Goal: Task Accomplishment & Management: Manage account settings

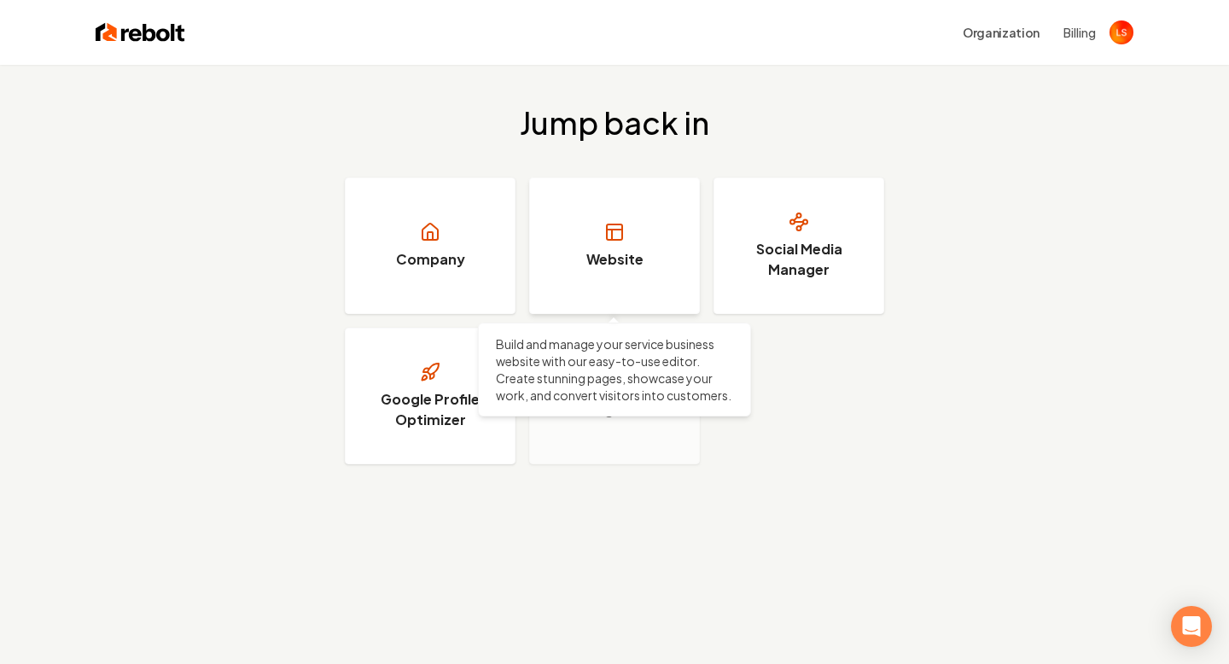
click at [614, 245] on link "Website" at bounding box center [614, 245] width 171 height 137
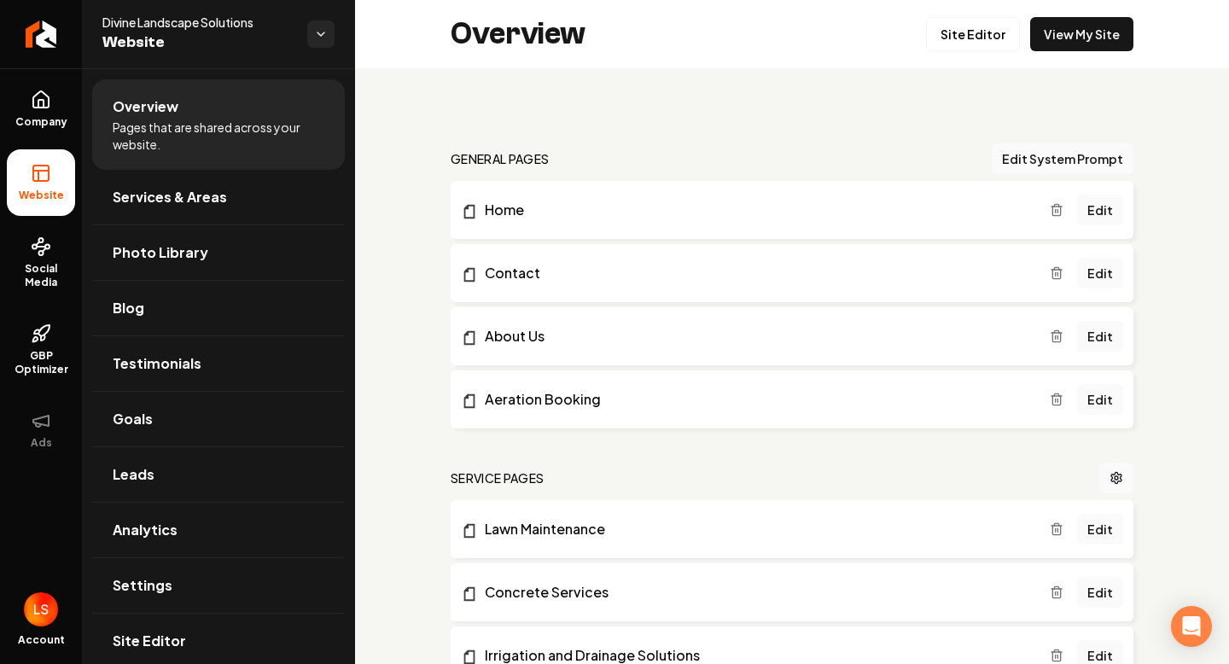
scroll to position [11, 0]
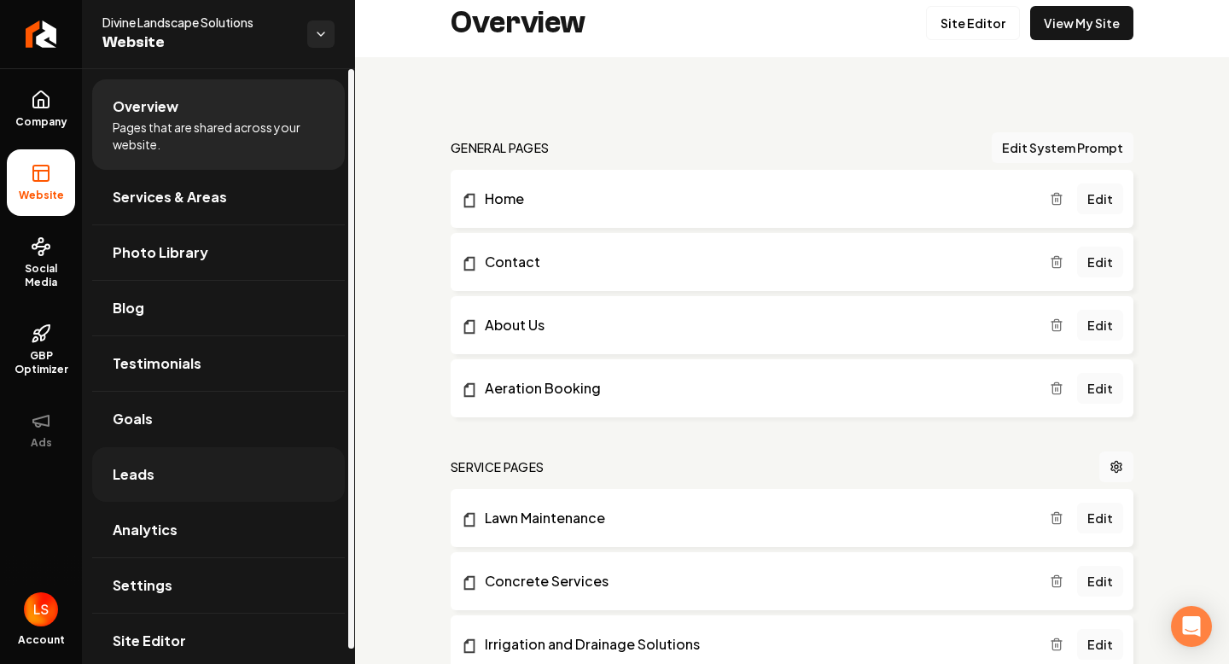
click at [184, 471] on link "Leads" at bounding box center [218, 474] width 253 height 55
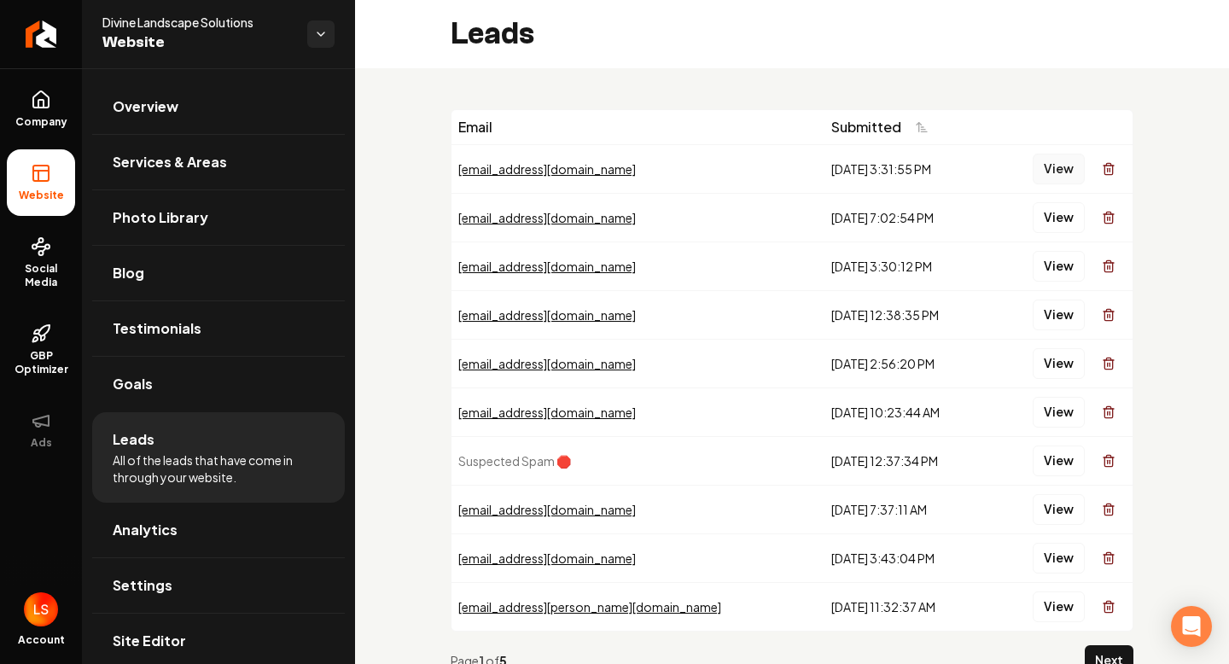
click at [1065, 172] on button "View" at bounding box center [1059, 169] width 52 height 31
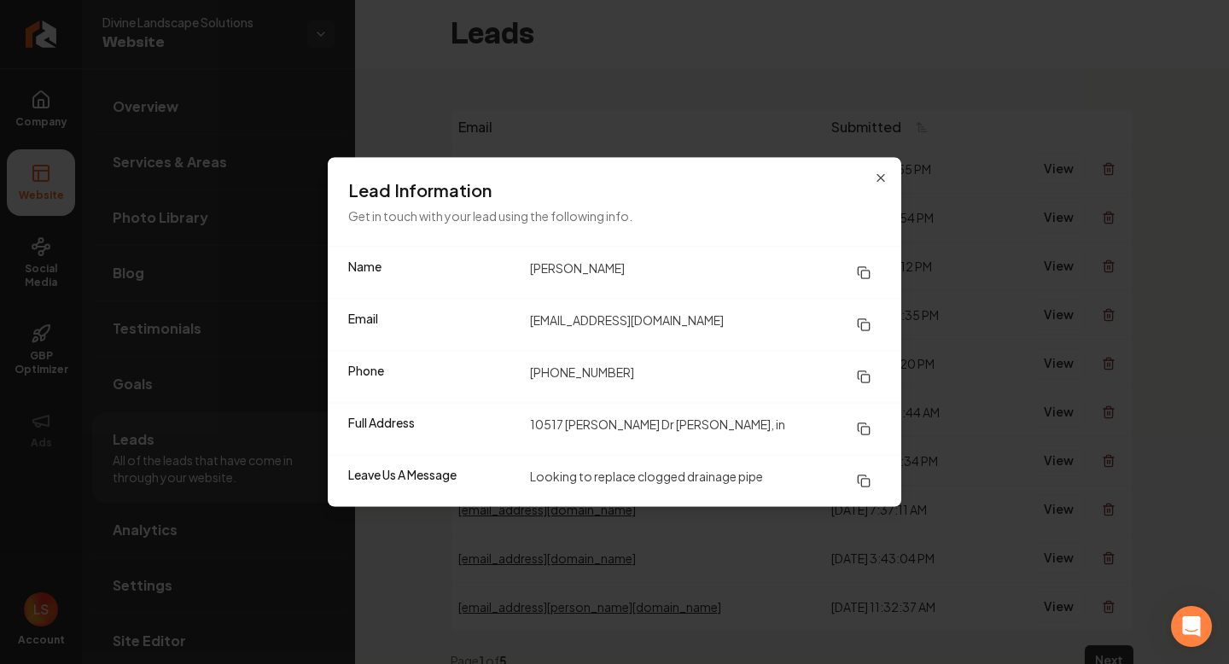
click at [864, 421] on button at bounding box center [863, 429] width 34 height 31
click at [869, 327] on rect at bounding box center [865, 327] width 8 height 8
click at [867, 381] on icon at bounding box center [864, 377] width 14 height 14
